Goal: Check status: Check status

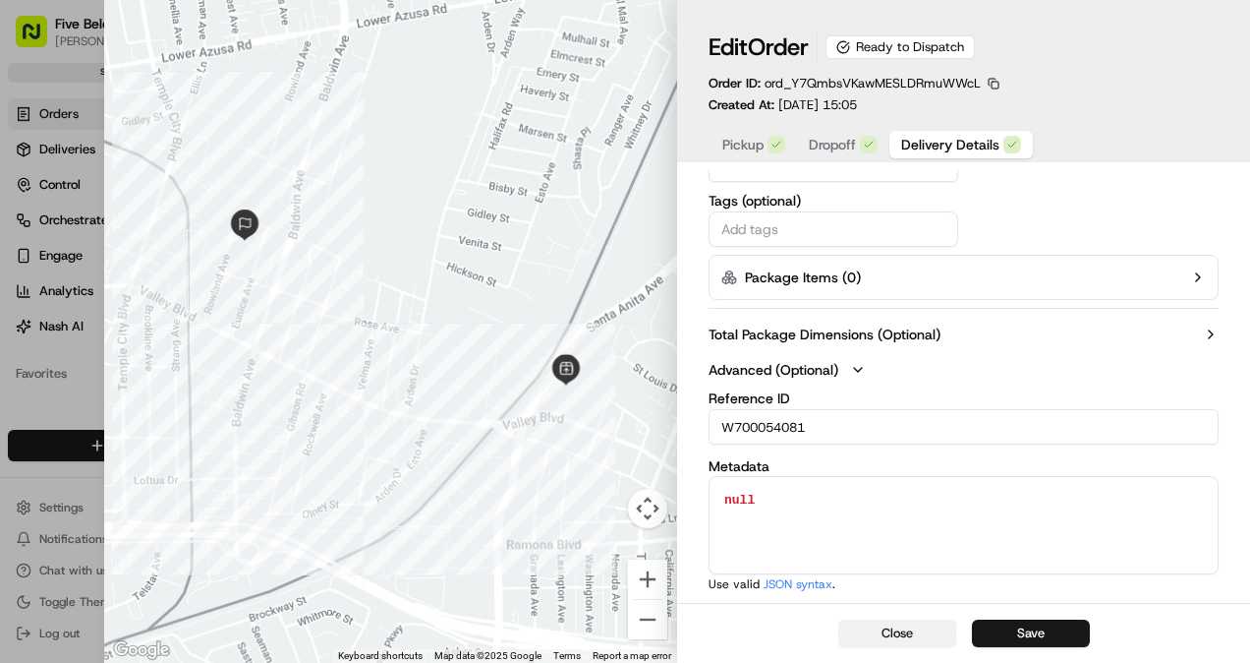
click at [933, 635] on button "Close" at bounding box center [898, 633] width 118 height 28
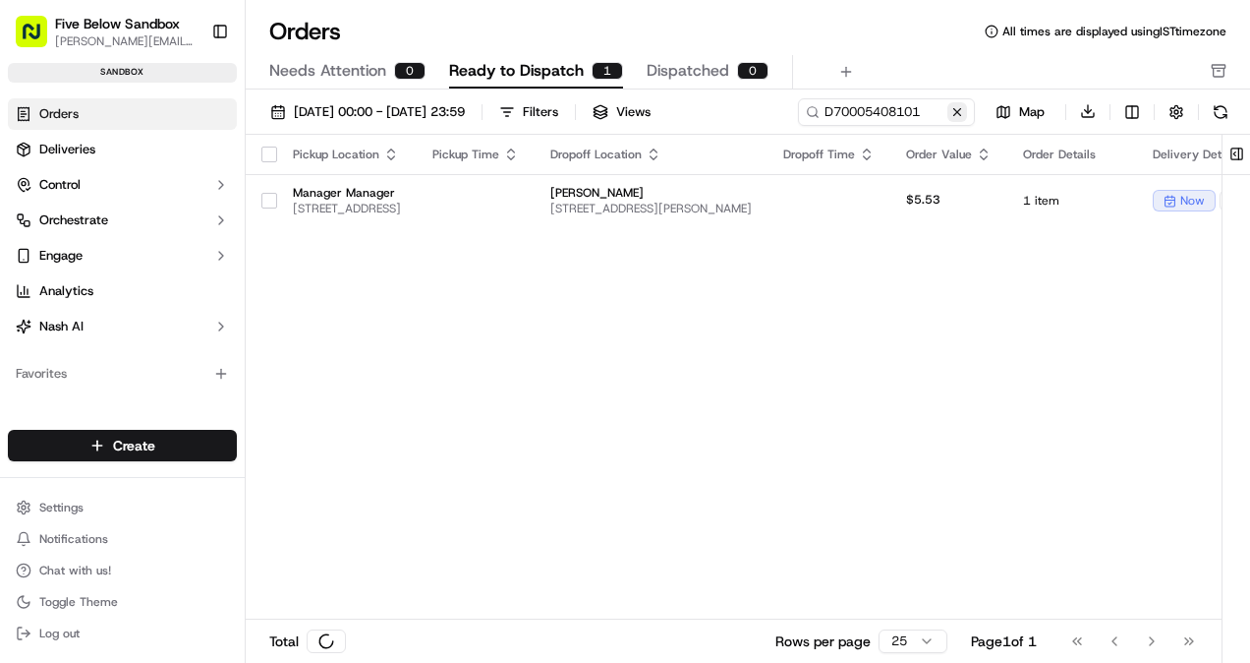
click at [959, 113] on button at bounding box center [958, 112] width 20 height 20
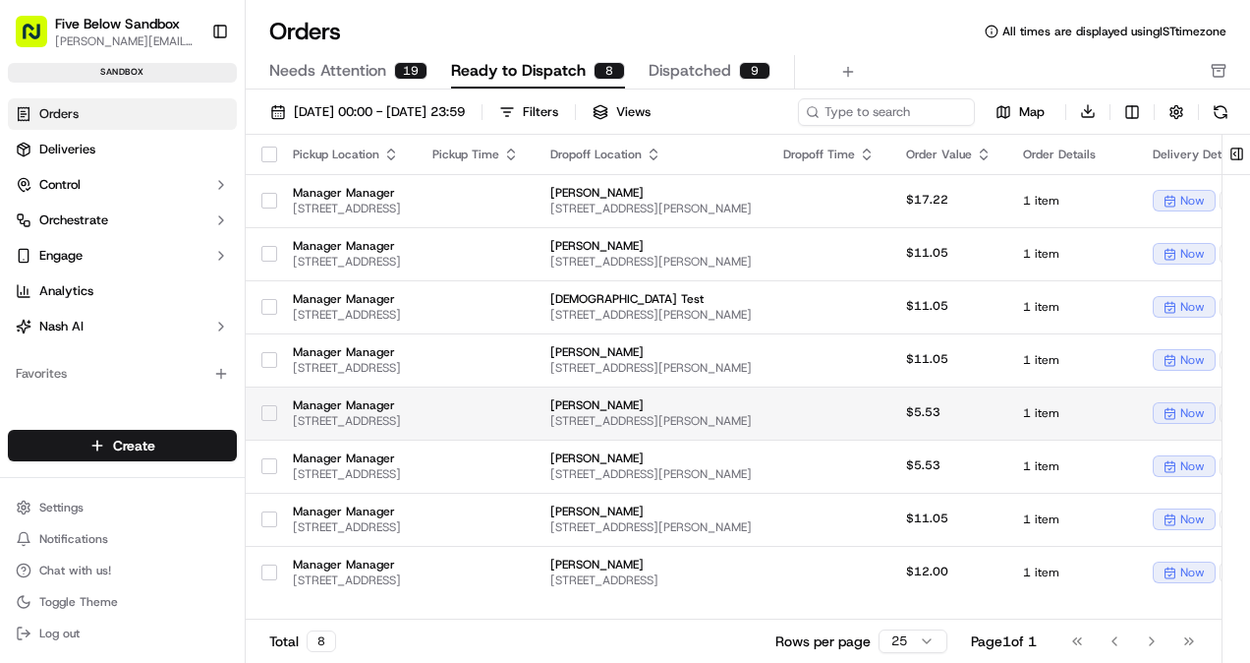
click at [401, 403] on span "Manager Manager" at bounding box center [347, 405] width 108 height 16
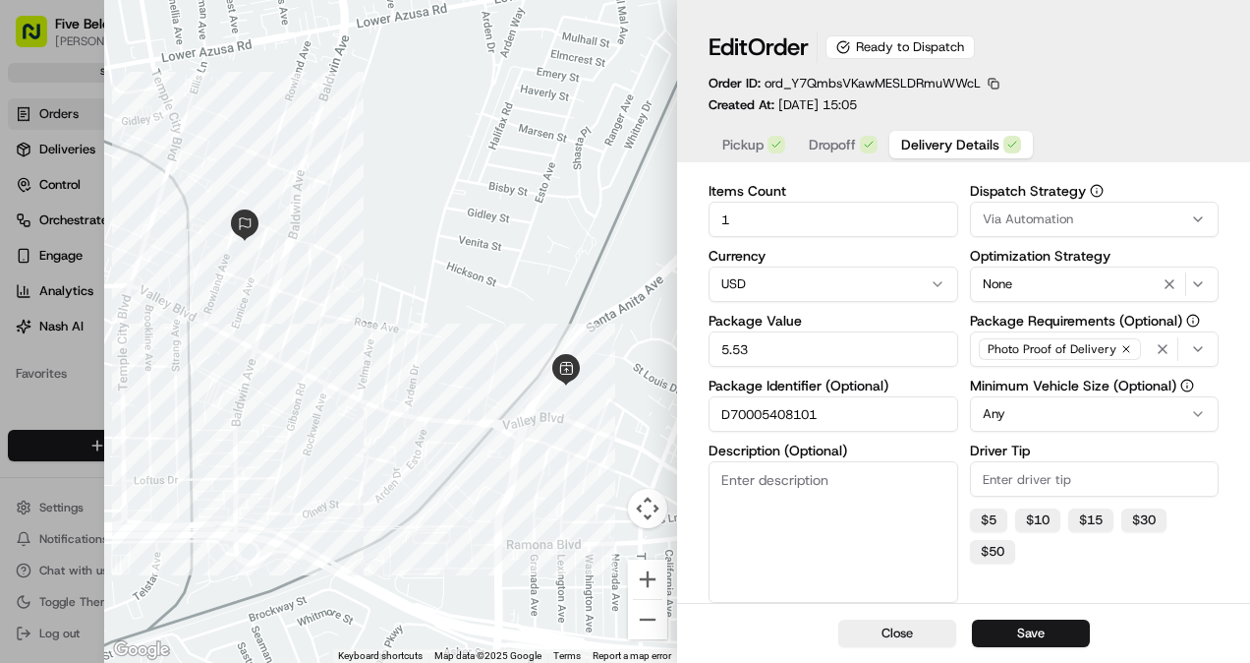
scroll to position [98, 0]
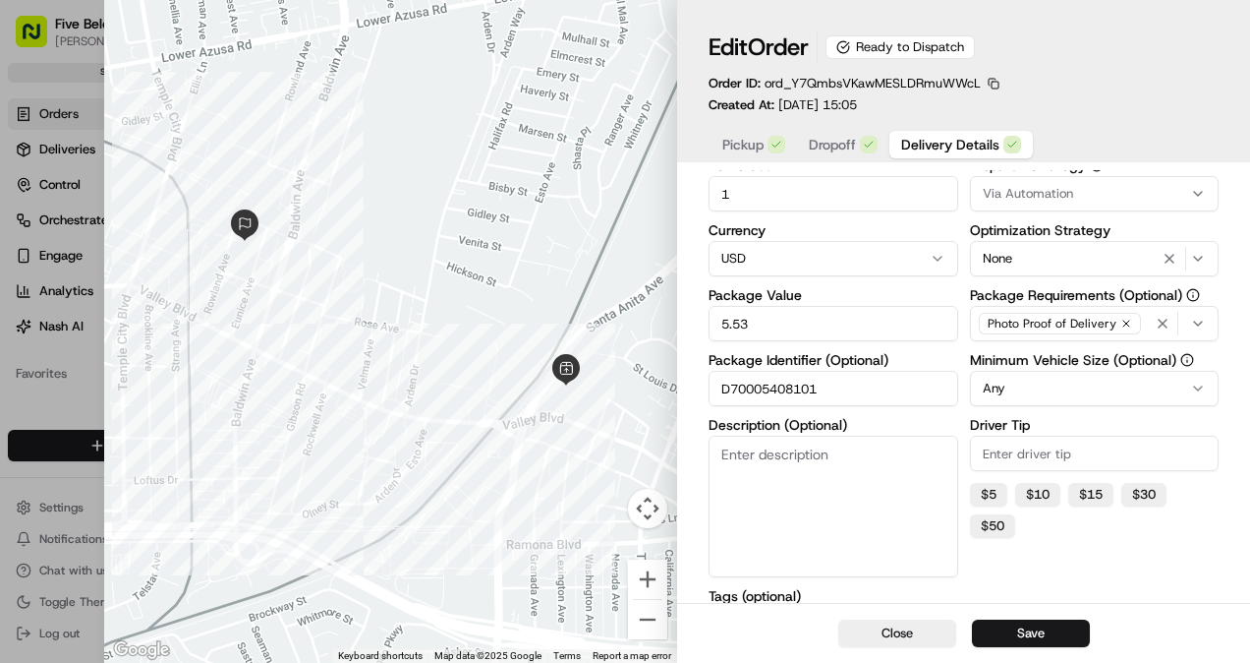
click at [776, 393] on input "D70005408101" at bounding box center [834, 388] width 250 height 35
drag, startPoint x: 776, startPoint y: 393, endPoint x: 832, endPoint y: 292, distance: 115.7
click at [776, 393] on input "D70005408101" at bounding box center [834, 388] width 250 height 35
click at [941, 636] on button "Close" at bounding box center [898, 633] width 118 height 28
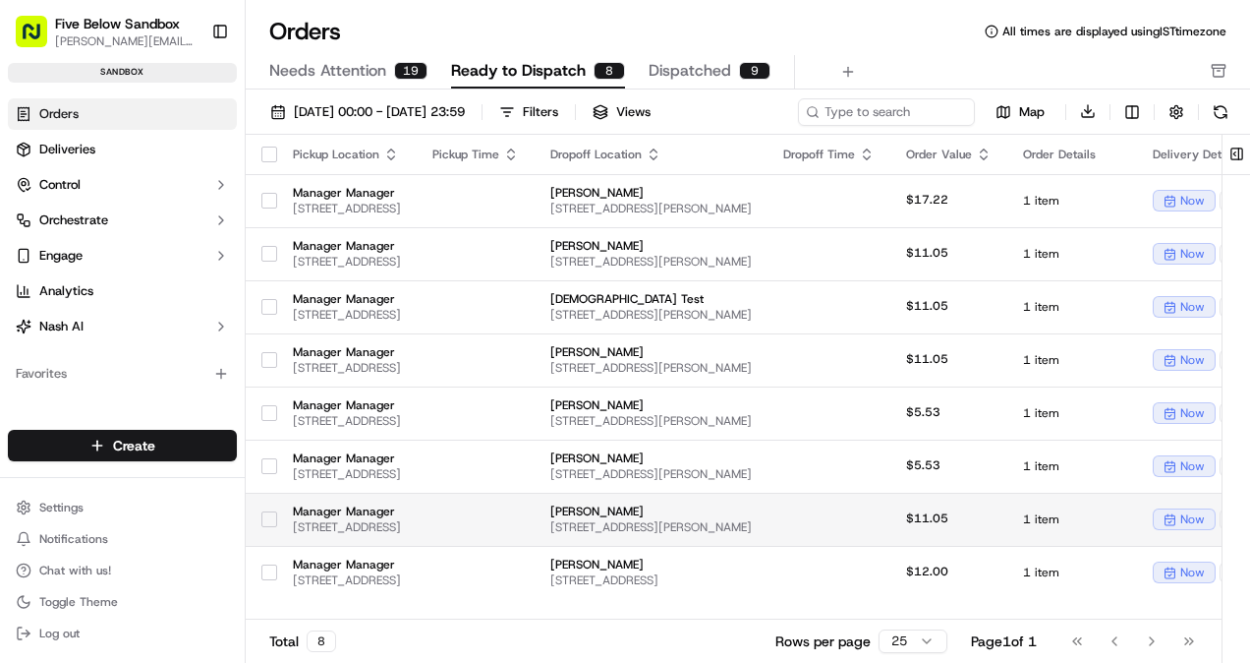
click at [535, 519] on td at bounding box center [476, 519] width 118 height 53
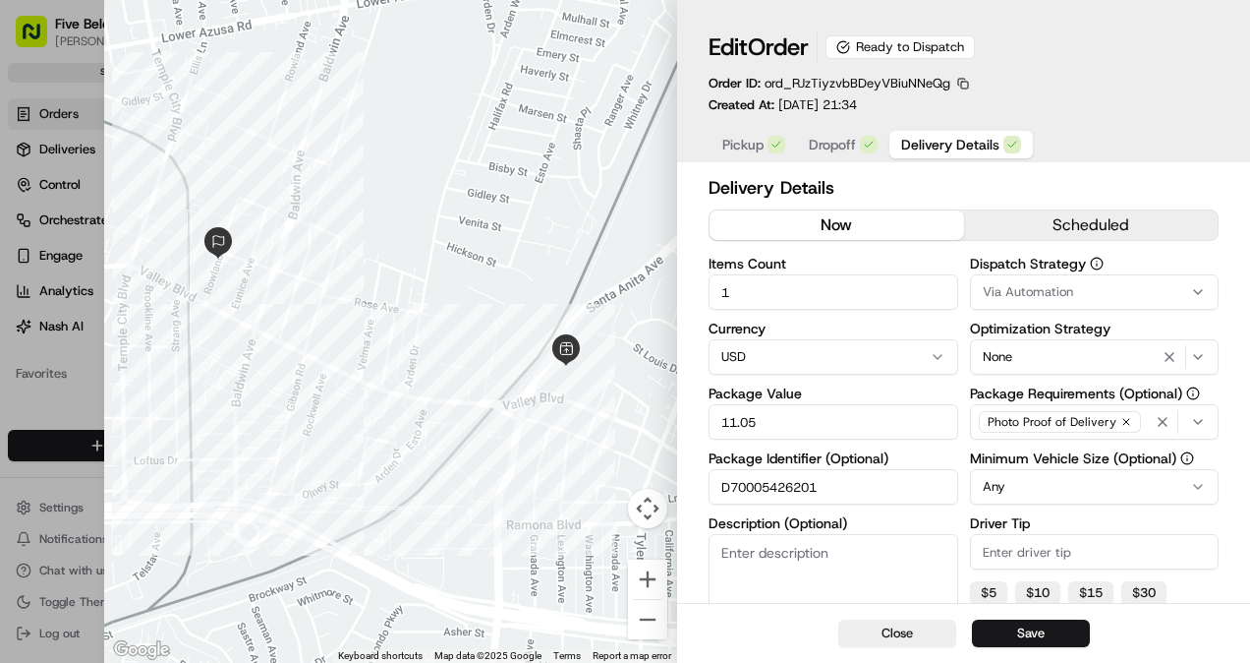
click at [774, 494] on input "D70005426201" at bounding box center [834, 486] width 250 height 35
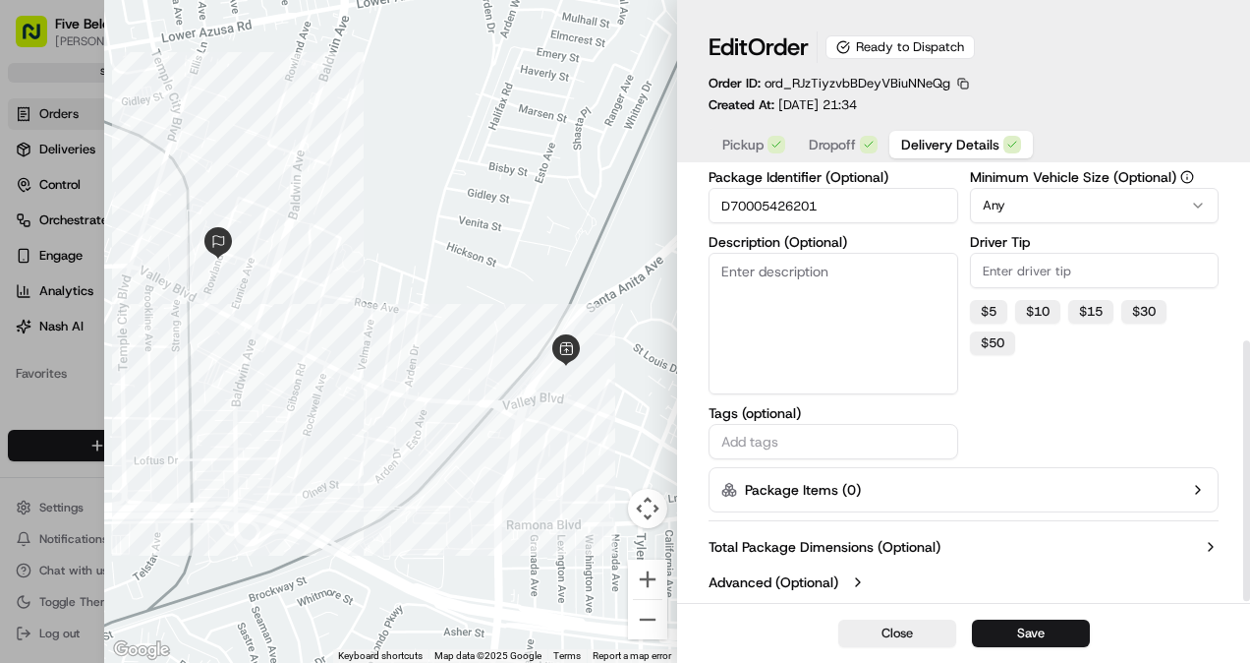
click at [820, 583] on label "Advanced (Optional)" at bounding box center [774, 582] width 130 height 20
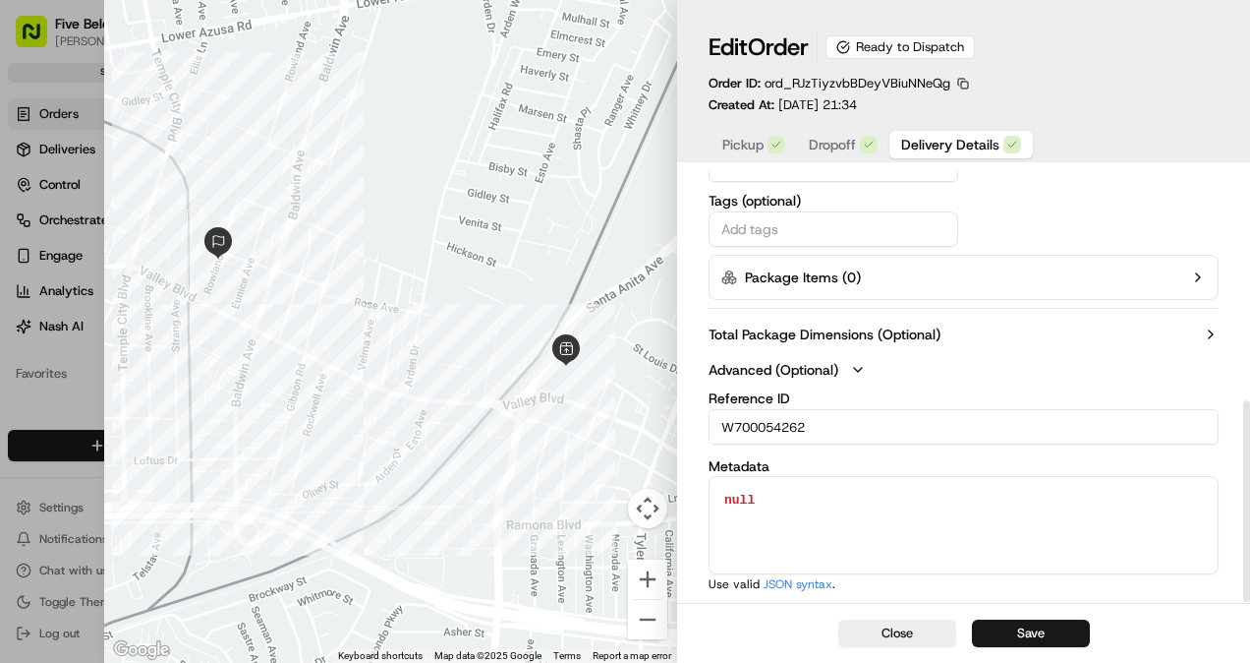
click at [767, 427] on input "W700054262" at bounding box center [964, 426] width 510 height 35
click at [786, 435] on input "W700054262" at bounding box center [964, 426] width 510 height 35
click at [769, 438] on input "W700054262" at bounding box center [964, 426] width 510 height 35
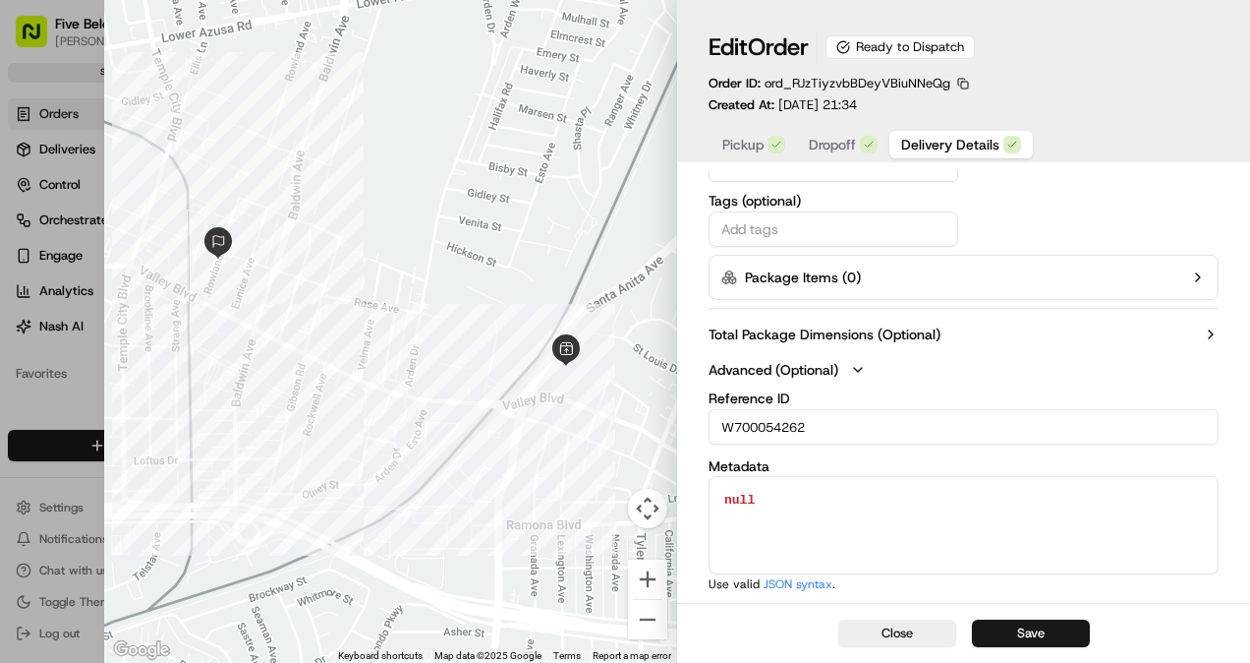
click at [769, 436] on input "W700054262" at bounding box center [964, 426] width 510 height 35
drag, startPoint x: 906, startPoint y: 448, endPoint x: 812, endPoint y: 446, distance: 94.4
click at [904, 448] on div "Reference ID W700054262 Metadata null null Use valid JSON syntax ." at bounding box center [964, 491] width 510 height 201
click at [777, 430] on input "W700054262" at bounding box center [964, 426] width 510 height 35
